Goal: Task Accomplishment & Management: Use online tool/utility

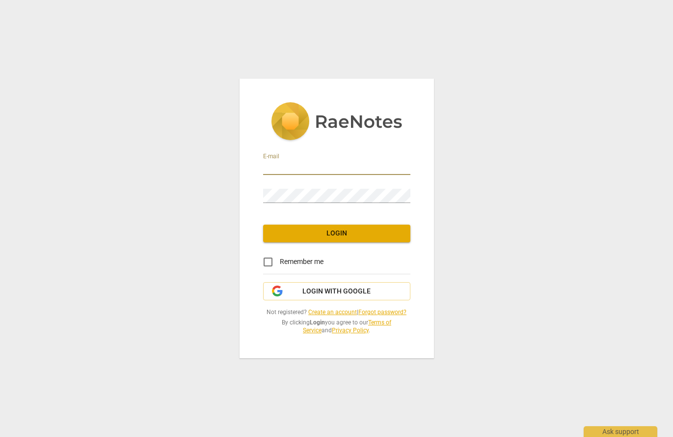
click at [379, 167] on input "email" at bounding box center [336, 168] width 147 height 14
type input "fionamcj11@gmail.com"
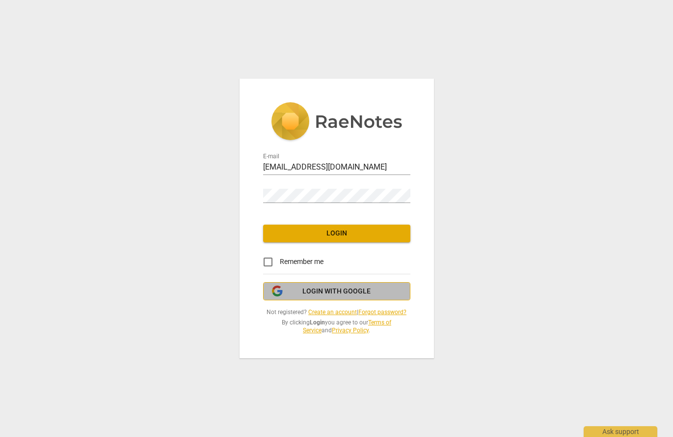
click at [305, 293] on span "Login with Google" at bounding box center [337, 291] width 68 height 10
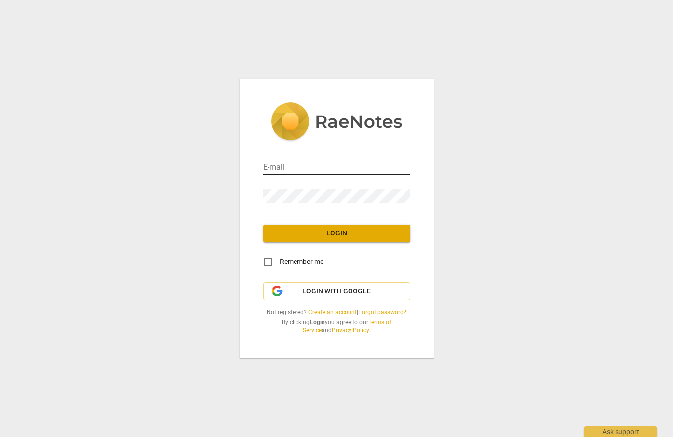
click at [299, 169] on input "email" at bounding box center [336, 168] width 147 height 14
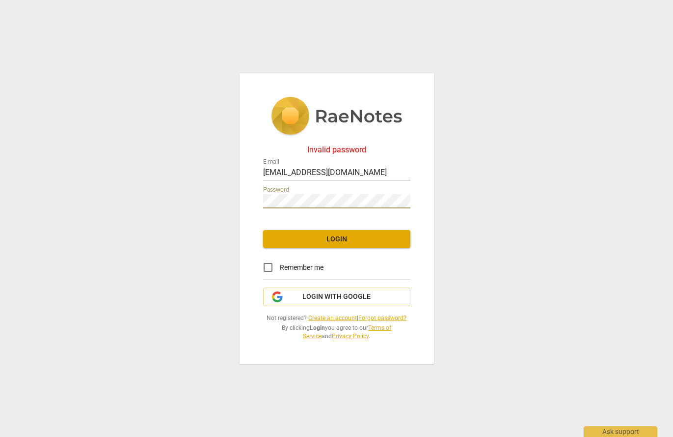
drag, startPoint x: 366, startPoint y: 174, endPoint x: 156, endPoint y: 167, distance: 210.3
click at [159, 167] on div "Invalid password E-mail fionamcj11@gmail.com Password Login Remember me Login w…" at bounding box center [336, 218] width 673 height 437
click at [240, 197] on div "Invalid password E-mail fijonescoach@gmail.com Password Login Remember me Login…" at bounding box center [337, 218] width 194 height 291
click at [229, 201] on div "Invalid password E-mail fijonescoach@gmail.com Password Login Remember me Login…" at bounding box center [336, 218] width 673 height 437
drag, startPoint x: 310, startPoint y: 173, endPoint x: 240, endPoint y: 170, distance: 69.8
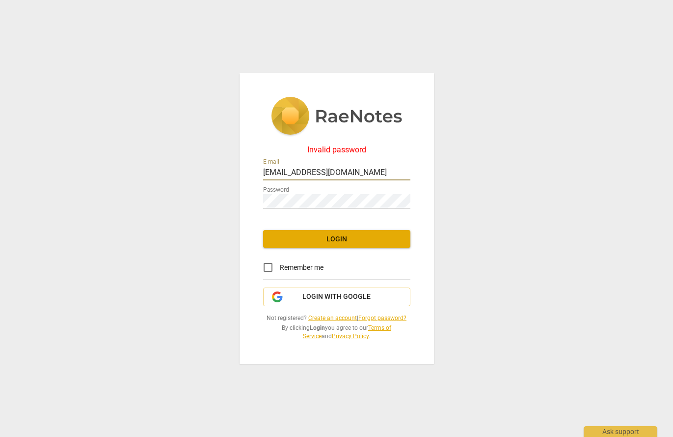
click at [249, 171] on div "Invalid password E-mail fijonescoach@gmail.com Password Login Remember me Login…" at bounding box center [337, 218] width 194 height 291
type input "fionamcj11@gmail.com"
click at [335, 245] on button "Login" at bounding box center [336, 239] width 147 height 18
click at [223, 196] on div "Invalid password E-mail fionamcj11@gmail.com Password Login Remember me Login w…" at bounding box center [336, 218] width 673 height 437
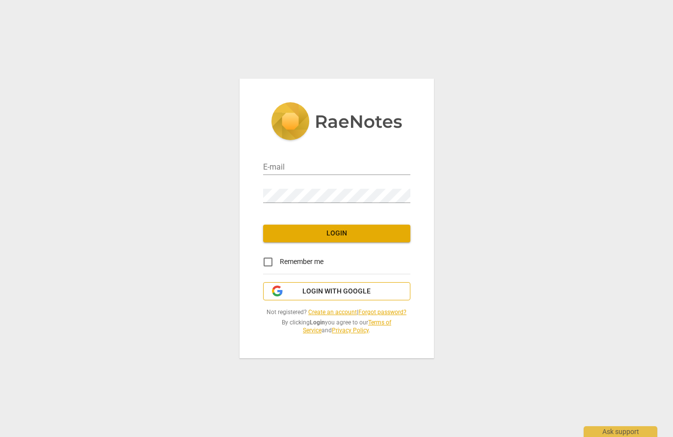
click at [325, 290] on span "Login with Google" at bounding box center [337, 291] width 68 height 10
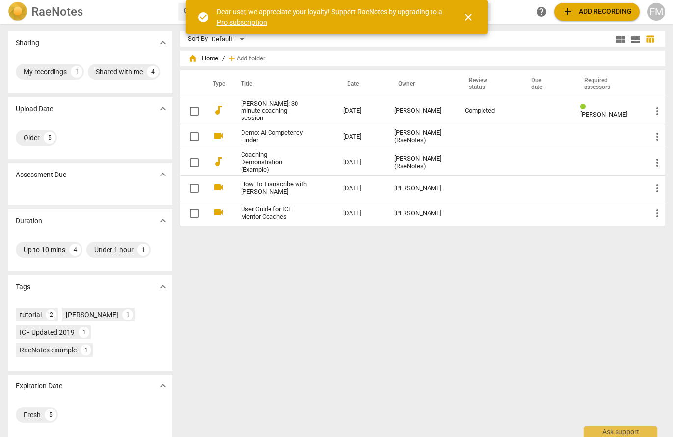
click at [607, 13] on span "add Add recording" at bounding box center [597, 12] width 70 height 12
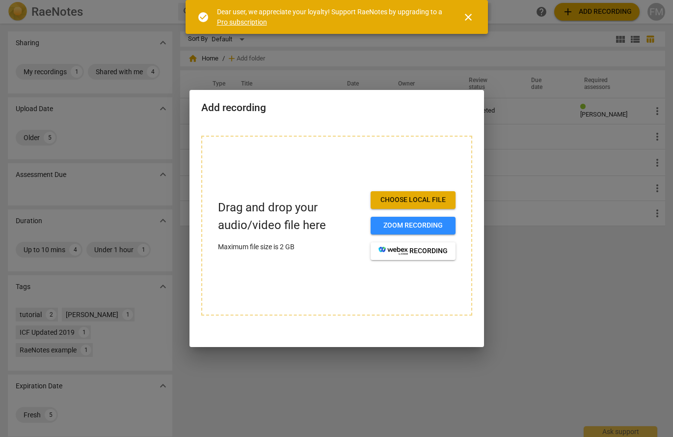
click at [417, 199] on span "Choose local file" at bounding box center [413, 200] width 69 height 10
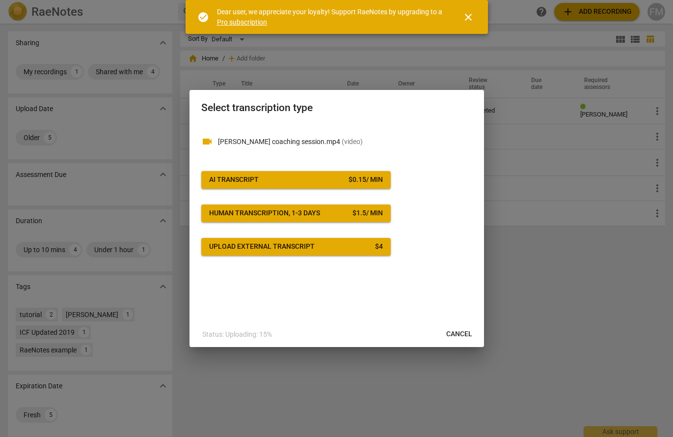
click at [330, 178] on span "AI Transcript $ 0.15 / min" at bounding box center [296, 180] width 174 height 10
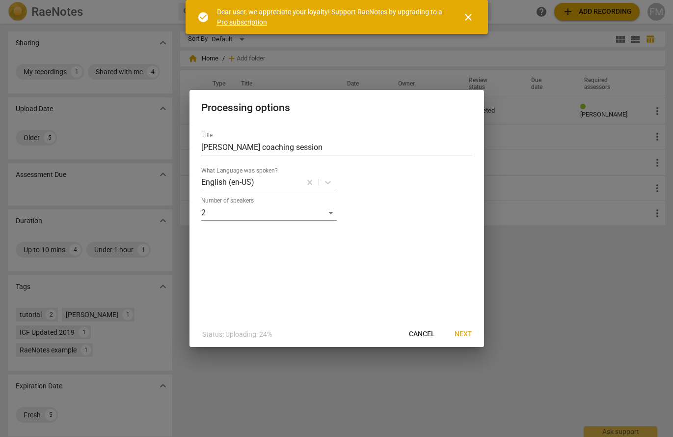
click at [457, 332] on span "Next" at bounding box center [464, 334] width 18 height 10
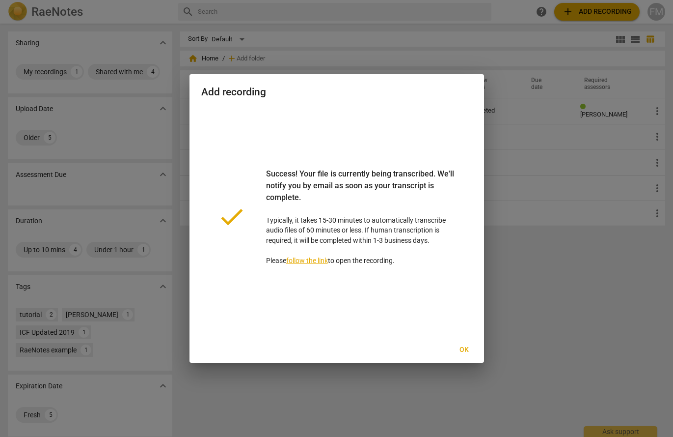
click at [468, 347] on span "Ok" at bounding box center [465, 350] width 16 height 10
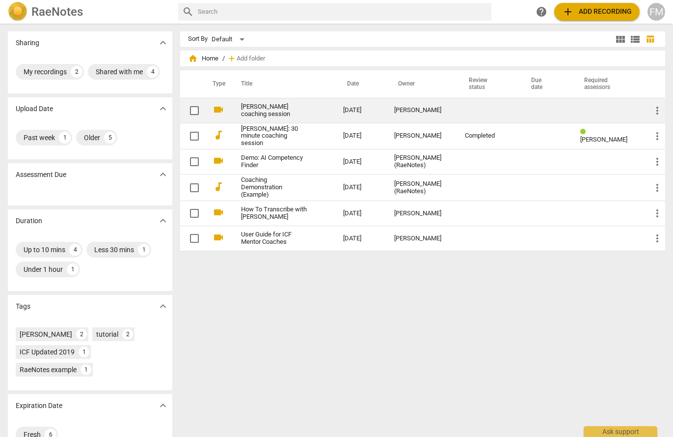
click at [653, 116] on td "more_vert" at bounding box center [655, 110] width 22 height 25
